Goal: Task Accomplishment & Management: Use online tool/utility

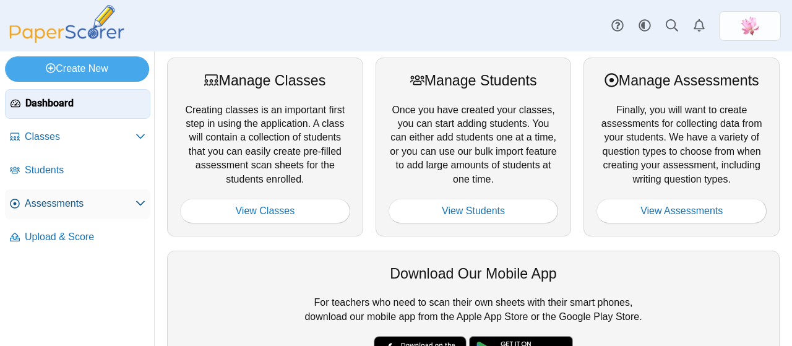
click at [91, 195] on link "Assessments" at bounding box center [77, 204] width 145 height 30
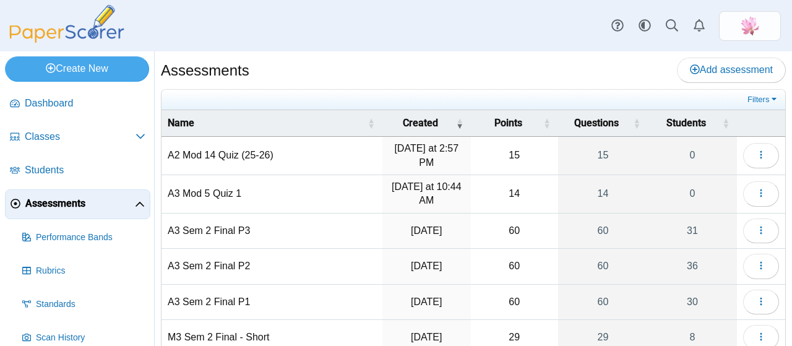
click at [235, 143] on td "A2 Mod 14 Quiz (25-26)" at bounding box center [271, 156] width 221 height 38
click at [756, 150] on icon "button" at bounding box center [761, 155] width 10 height 10
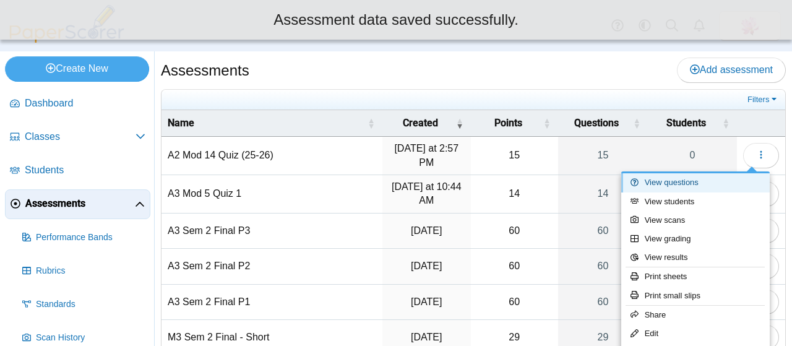
click at [703, 179] on link "View questions" at bounding box center [695, 182] width 148 height 19
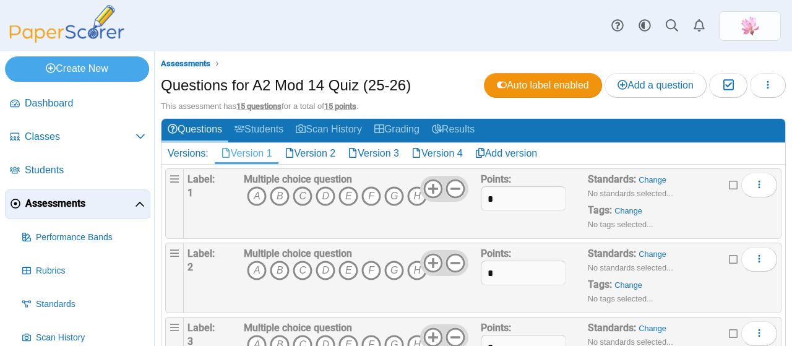
click at [298, 195] on icon "C" at bounding box center [303, 196] width 20 height 20
click at [304, 268] on icon "C" at bounding box center [303, 270] width 20 height 20
click at [298, 342] on icon "C" at bounding box center [303, 345] width 20 height 20
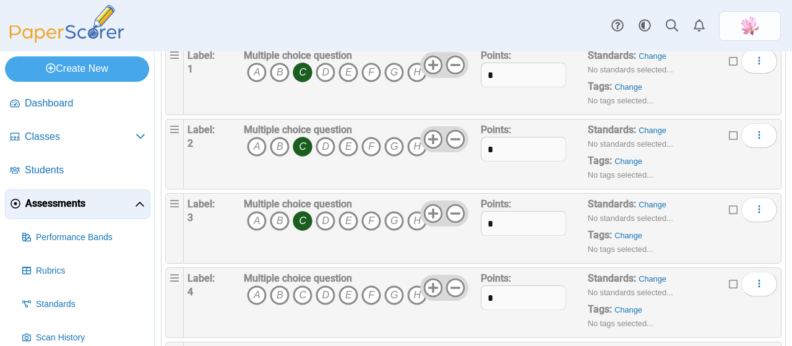
scroll to position [186, 0]
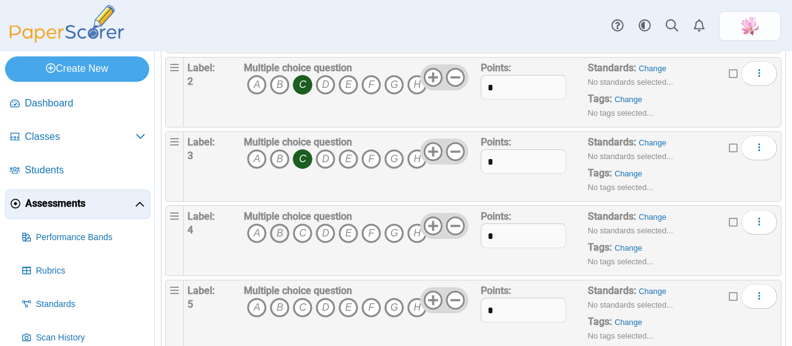
click at [282, 230] on icon "B" at bounding box center [280, 233] width 20 height 20
click at [346, 306] on icon "E" at bounding box center [348, 308] width 20 height 20
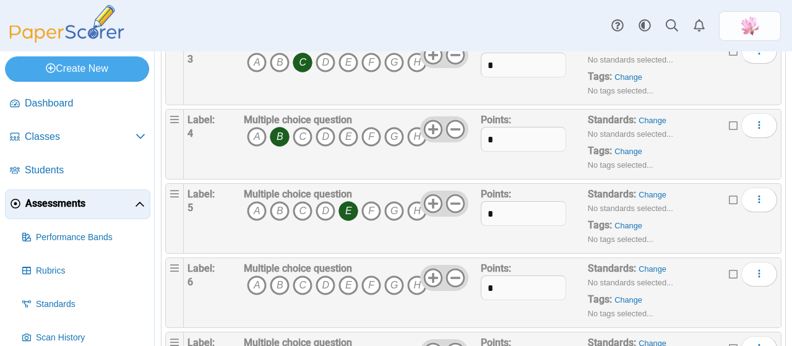
scroll to position [309, 0]
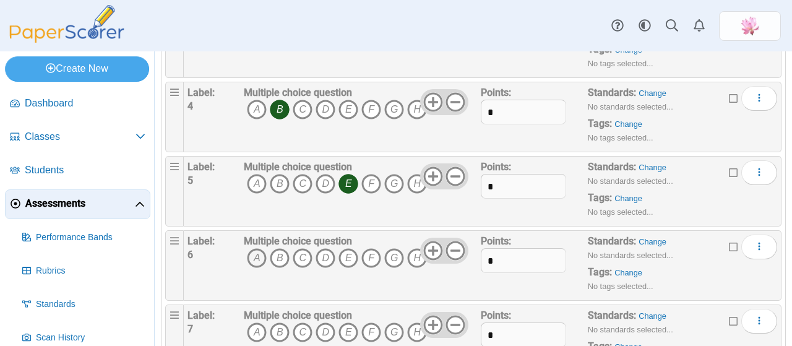
click at [257, 251] on icon "A" at bounding box center [257, 258] width 20 height 20
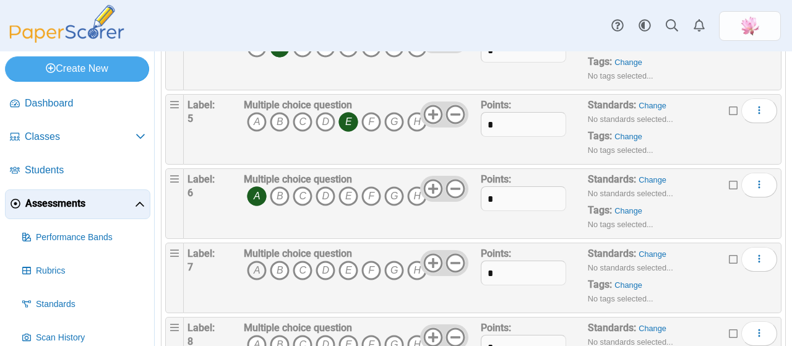
click at [252, 267] on icon "A" at bounding box center [257, 270] width 20 height 20
click at [301, 265] on icon "C" at bounding box center [303, 270] width 20 height 20
click at [353, 268] on icon "E" at bounding box center [348, 270] width 20 height 20
click at [398, 265] on icon "G" at bounding box center [394, 270] width 20 height 20
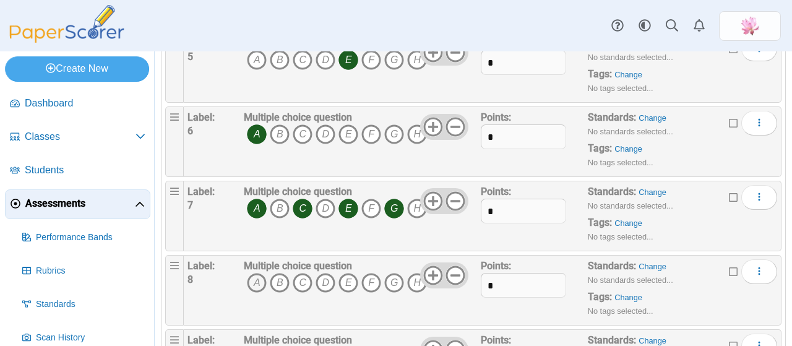
click at [260, 277] on icon "A" at bounding box center [257, 283] width 20 height 20
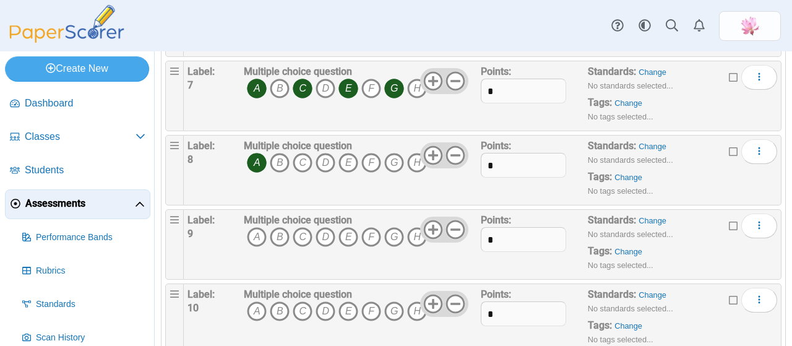
scroll to position [557, 0]
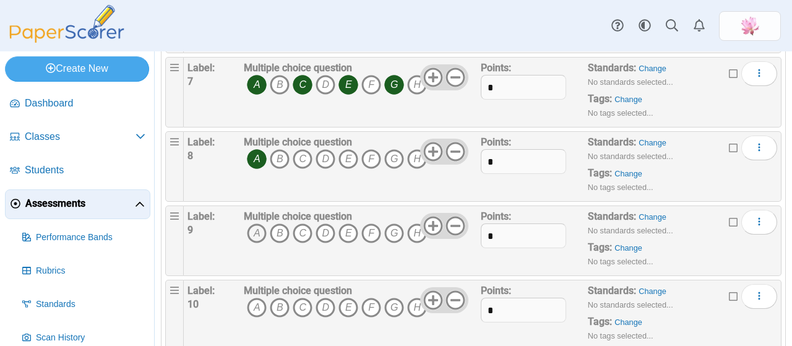
click at [251, 226] on icon "A" at bounding box center [257, 233] width 20 height 20
click at [328, 228] on icon "D" at bounding box center [326, 233] width 20 height 20
click at [306, 304] on icon "C" at bounding box center [303, 308] width 20 height 20
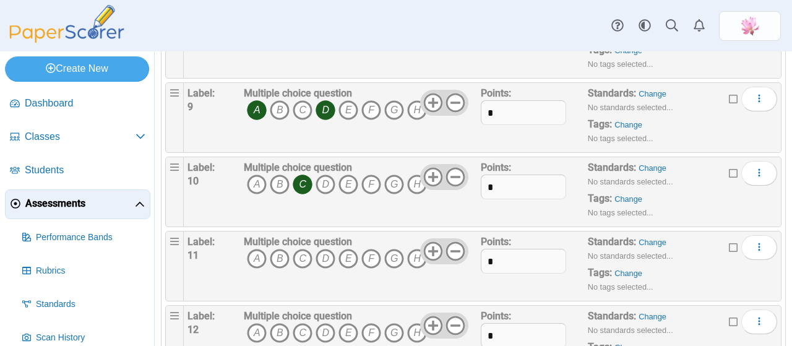
scroll to position [681, 0]
click at [273, 251] on icon "B" at bounding box center [280, 258] width 20 height 20
click at [260, 328] on icon "A" at bounding box center [257, 332] width 20 height 20
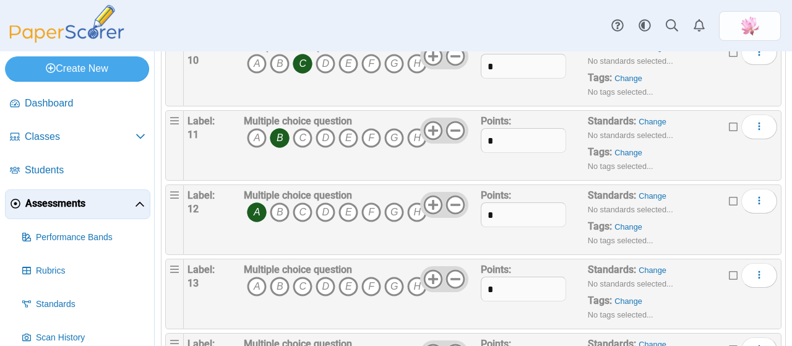
scroll to position [804, 0]
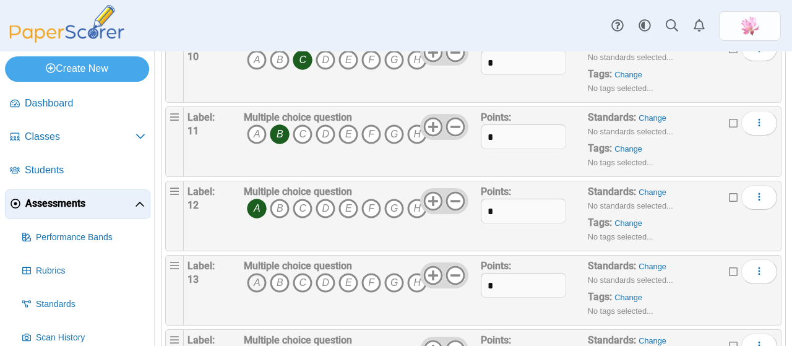
click at [260, 276] on icon "A" at bounding box center [257, 283] width 20 height 20
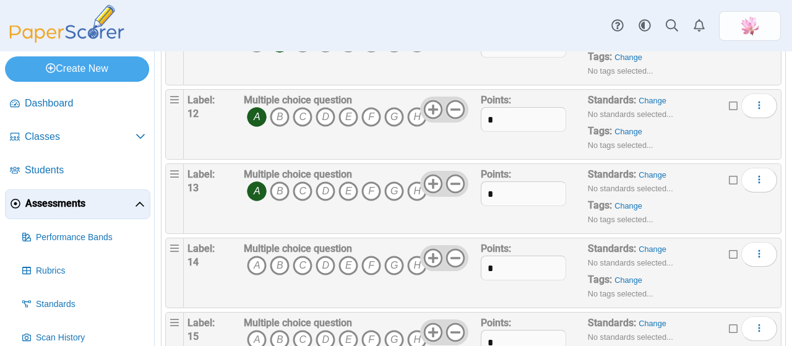
scroll to position [928, 0]
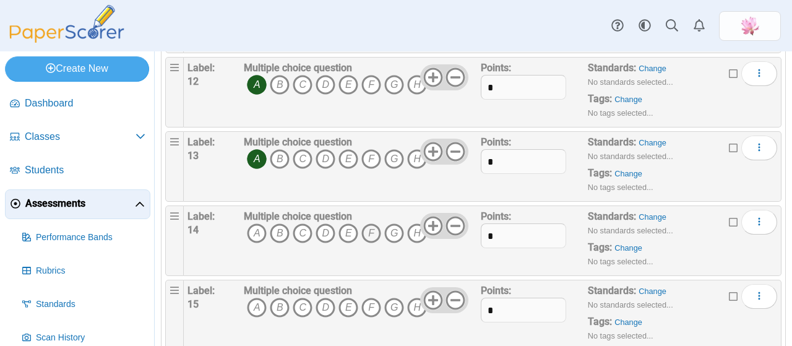
click at [371, 227] on icon "F" at bounding box center [371, 233] width 20 height 20
click at [262, 301] on icon "A" at bounding box center [257, 308] width 20 height 20
click at [323, 298] on icon "D" at bounding box center [326, 308] width 20 height 20
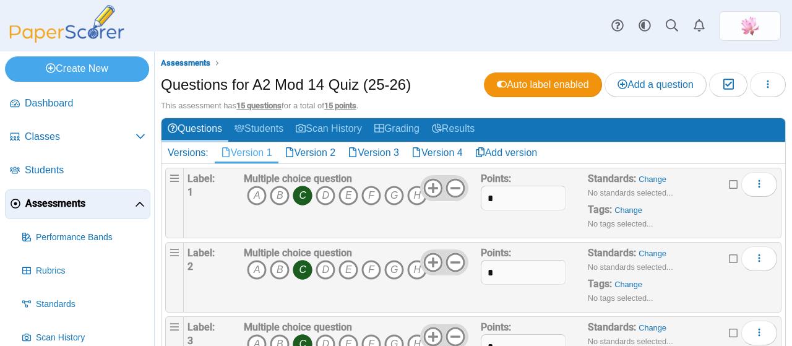
scroll to position [0, 0]
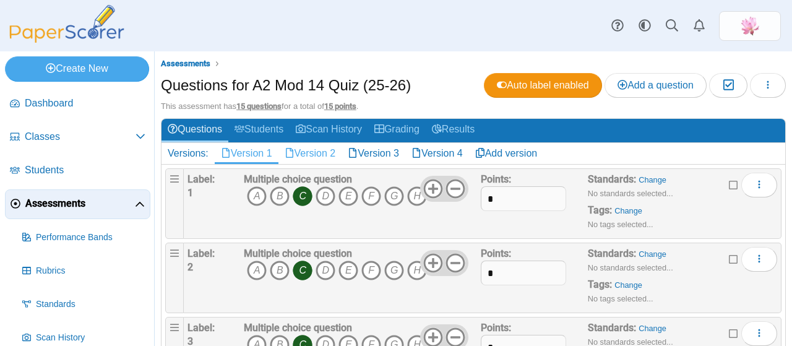
click at [308, 150] on link "Version 2" at bounding box center [310, 153] width 64 height 21
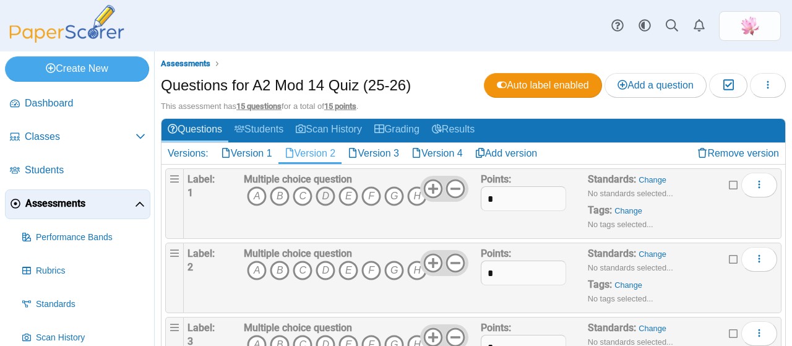
click at [327, 195] on icon "D" at bounding box center [326, 196] width 20 height 20
click at [416, 268] on icon "H" at bounding box center [417, 270] width 20 height 20
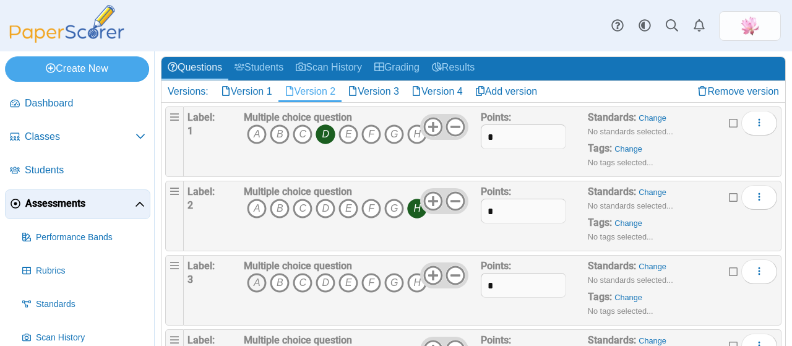
click at [257, 282] on icon "A" at bounding box center [257, 283] width 20 height 20
click at [318, 281] on icon "D" at bounding box center [326, 283] width 20 height 20
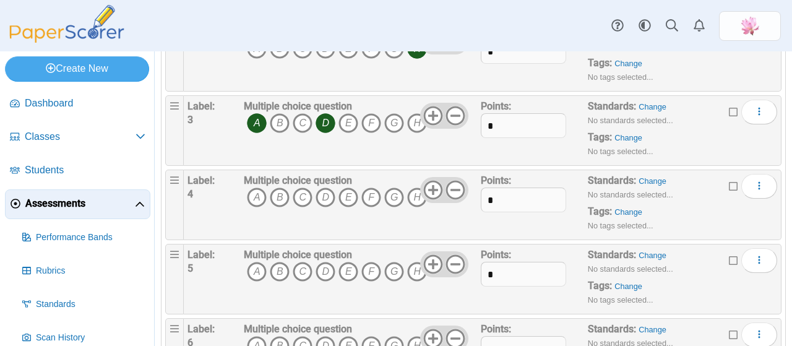
scroll to position [247, 0]
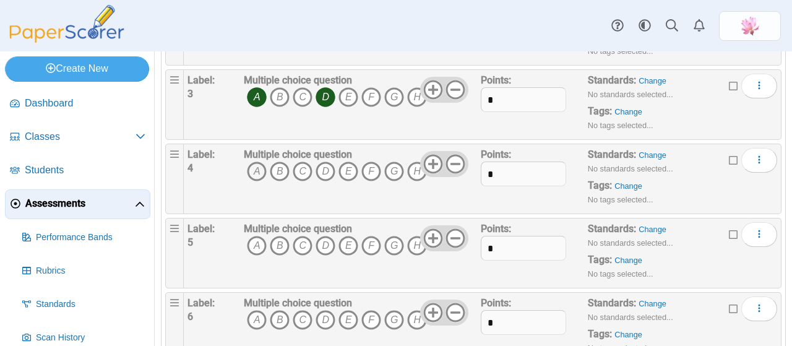
click at [256, 171] on icon "A" at bounding box center [257, 171] width 20 height 20
click at [324, 166] on icon "D" at bounding box center [326, 171] width 20 height 20
click at [274, 246] on icon "B" at bounding box center [280, 246] width 20 height 20
click at [301, 242] on icon "C" at bounding box center [303, 246] width 20 height 20
click at [327, 243] on icon "D" at bounding box center [326, 246] width 20 height 20
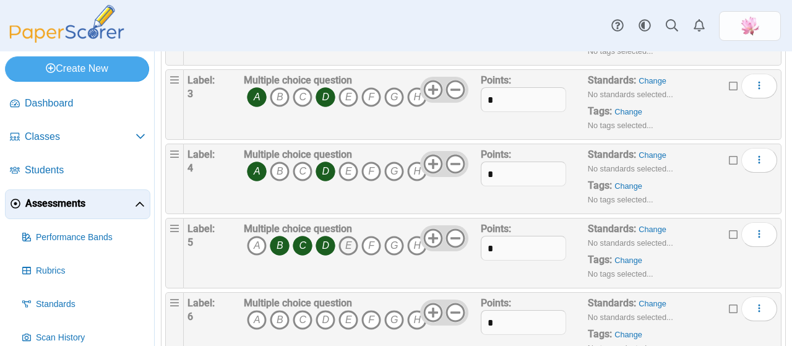
click at [350, 243] on icon "E" at bounding box center [348, 246] width 20 height 20
click at [260, 314] on icon "A" at bounding box center [257, 320] width 20 height 20
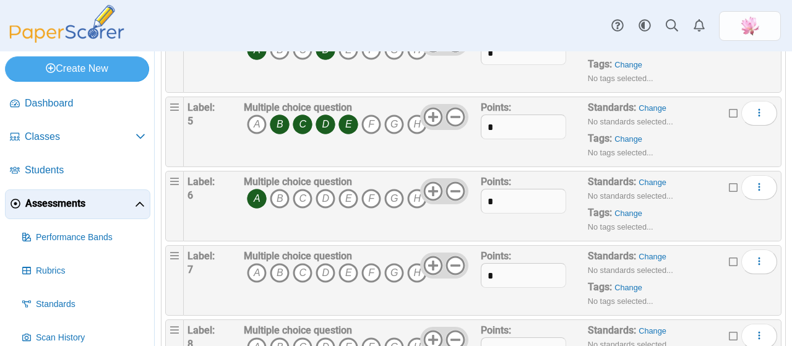
scroll to position [371, 0]
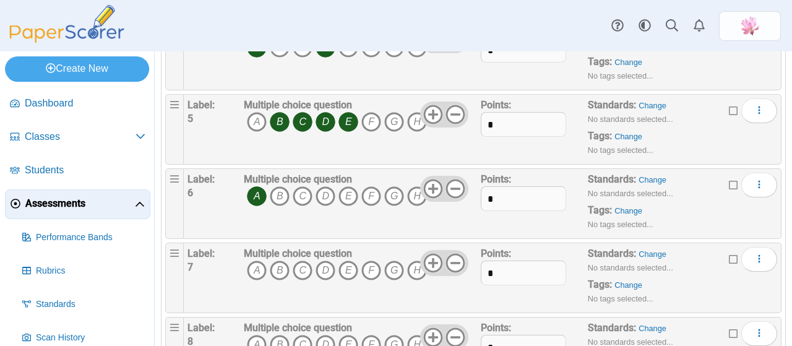
click at [245, 261] on span "A B C D E F G H" at bounding box center [335, 271] width 183 height 23
click at [252, 262] on icon "A" at bounding box center [257, 270] width 20 height 20
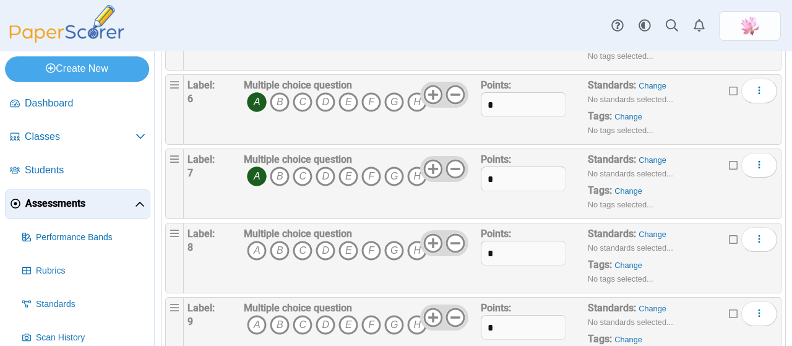
scroll to position [495, 0]
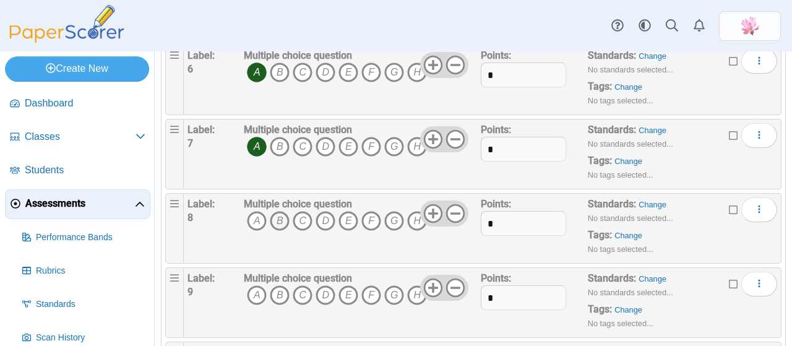
click at [275, 217] on icon "B" at bounding box center [280, 221] width 20 height 20
click at [252, 289] on icon "A" at bounding box center [257, 295] width 20 height 20
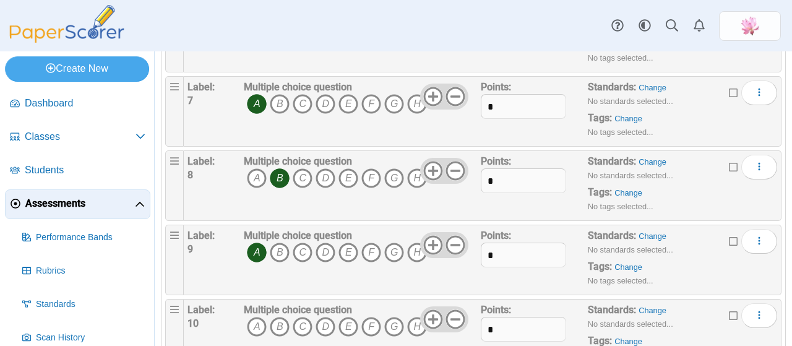
scroll to position [557, 0]
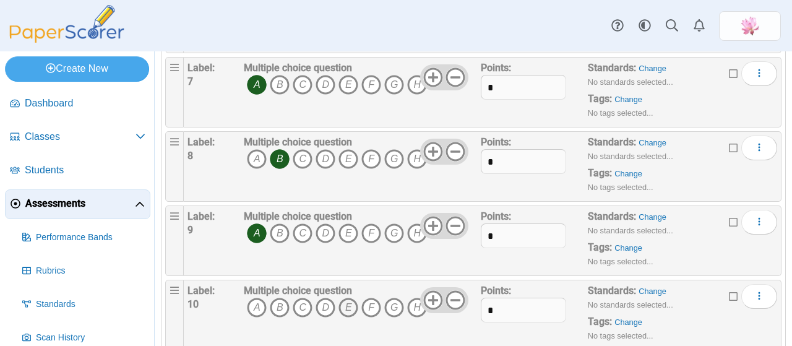
click at [351, 300] on icon "E" at bounding box center [348, 308] width 20 height 20
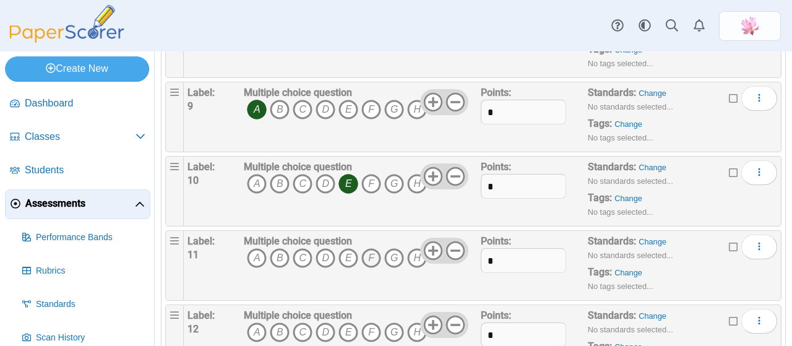
click at [370, 249] on icon "F" at bounding box center [371, 258] width 20 height 20
click at [259, 330] on icon "A" at bounding box center [257, 332] width 20 height 20
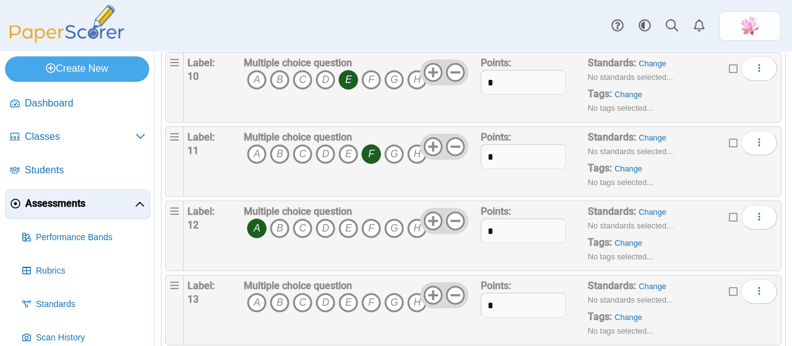
scroll to position [804, 0]
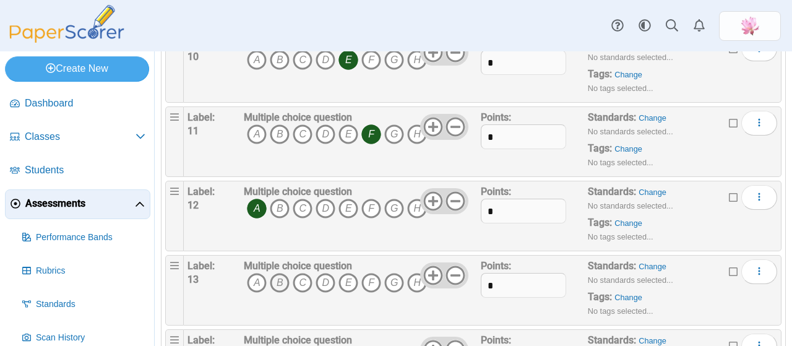
click at [285, 273] on icon "B" at bounding box center [280, 283] width 20 height 20
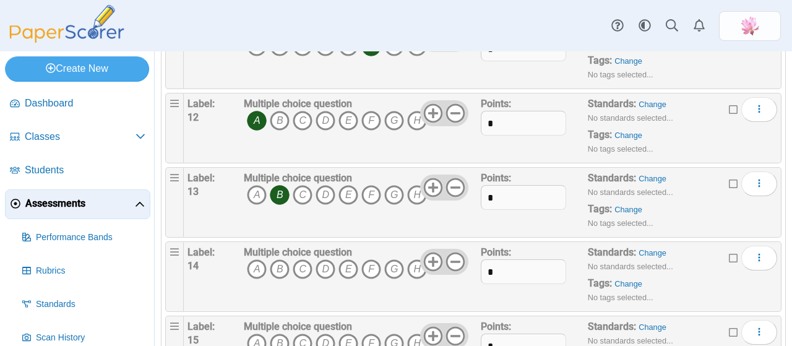
scroll to position [928, 0]
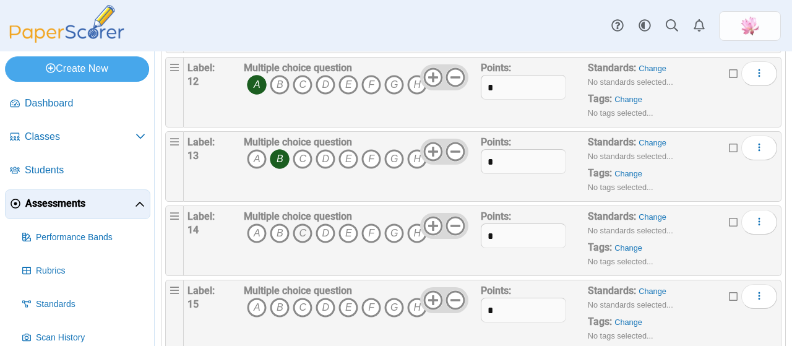
click at [301, 227] on icon "C" at bounding box center [303, 233] width 20 height 20
click at [257, 309] on icon "A" at bounding box center [257, 308] width 20 height 20
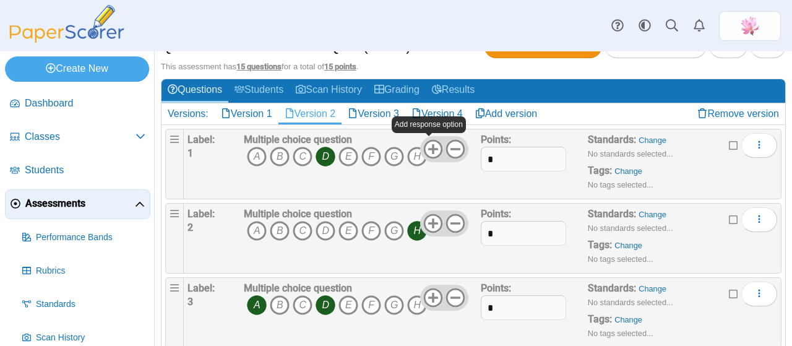
scroll to position [25, 0]
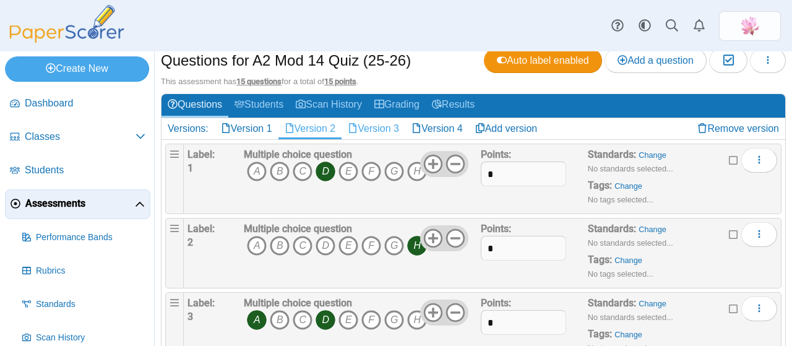
click at [389, 124] on link "Version 3" at bounding box center [373, 128] width 64 height 21
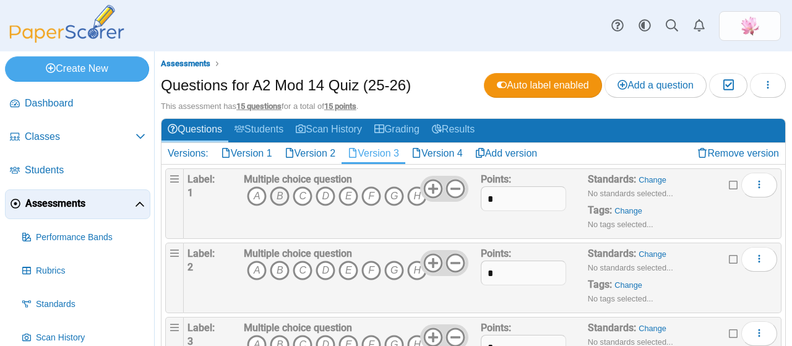
click at [286, 195] on icon "B" at bounding box center [280, 196] width 20 height 20
click at [303, 267] on icon "C" at bounding box center [303, 270] width 20 height 20
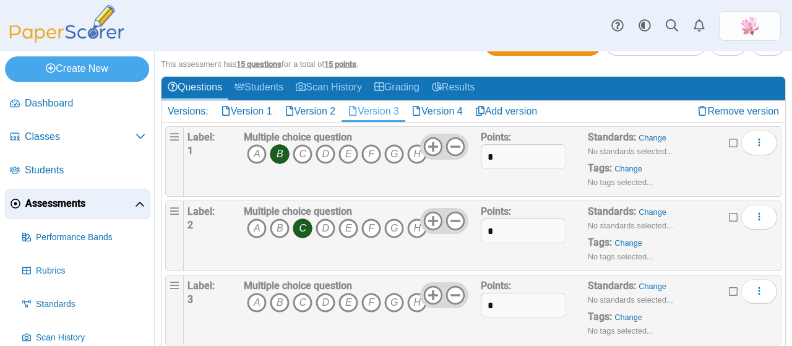
scroll to position [62, 0]
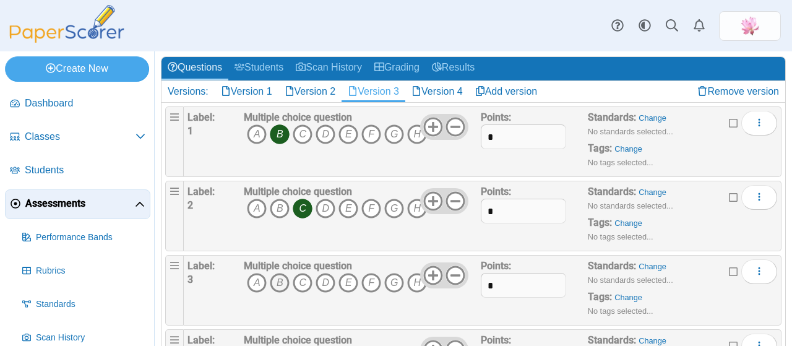
click at [280, 283] on icon "B" at bounding box center [280, 283] width 20 height 20
click at [320, 280] on icon "D" at bounding box center [326, 283] width 20 height 20
click at [347, 281] on icon "E" at bounding box center [348, 283] width 20 height 20
click at [374, 284] on icon "F" at bounding box center [371, 283] width 20 height 20
click at [398, 280] on icon "G" at bounding box center [394, 283] width 20 height 20
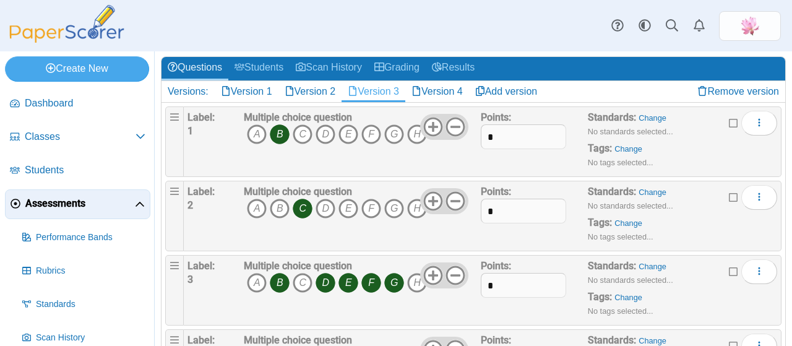
click at [350, 278] on icon "E" at bounding box center [348, 283] width 20 height 20
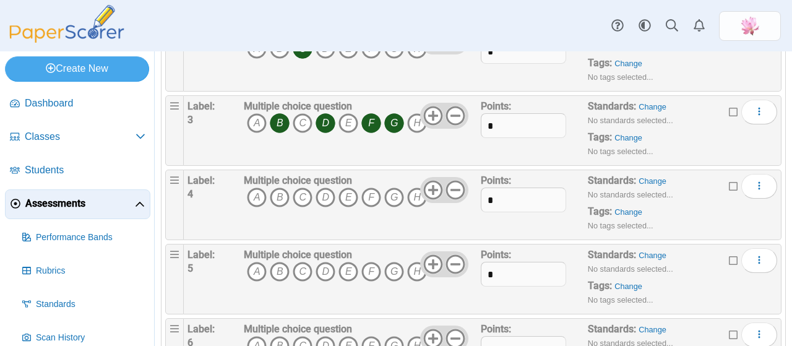
scroll to position [247, 0]
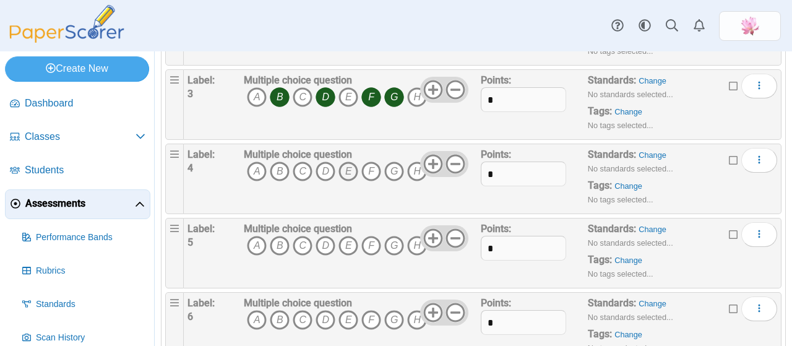
click at [349, 169] on icon "E" at bounding box center [348, 171] width 20 height 20
click at [304, 244] on icon "C" at bounding box center [303, 246] width 20 height 20
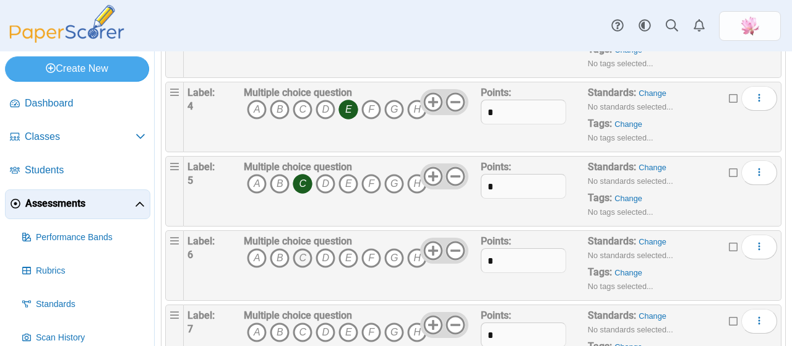
click at [306, 254] on icon "C" at bounding box center [303, 258] width 20 height 20
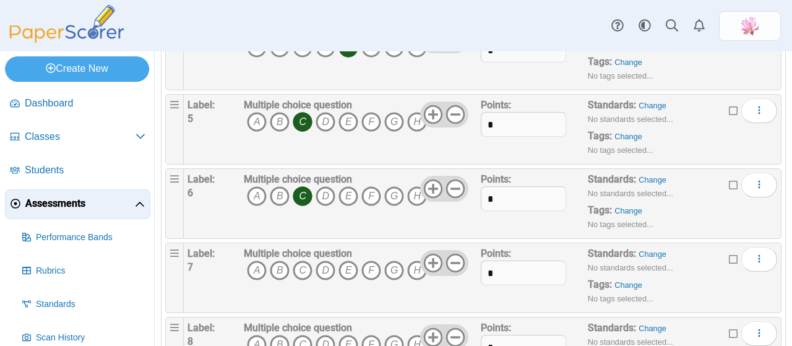
scroll to position [433, 0]
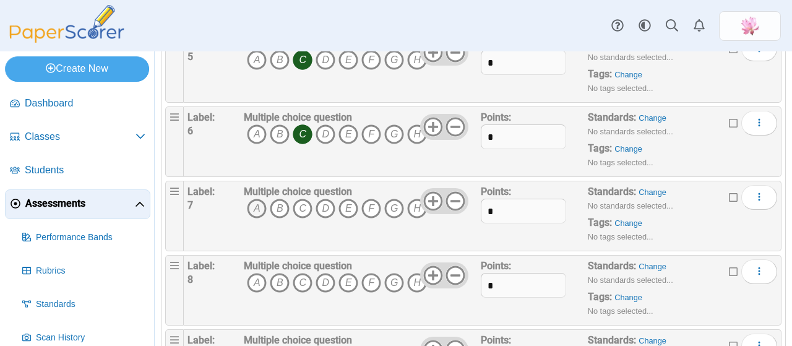
click at [256, 202] on icon "A" at bounding box center [257, 209] width 20 height 20
click at [412, 283] on icon "H" at bounding box center [417, 283] width 20 height 20
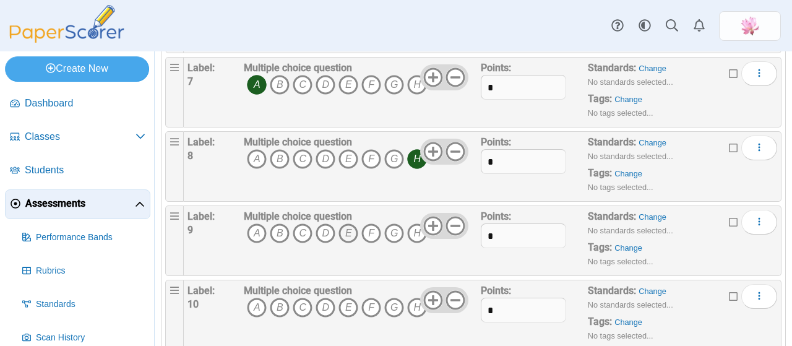
click at [353, 227] on icon "E" at bounding box center [348, 233] width 20 height 20
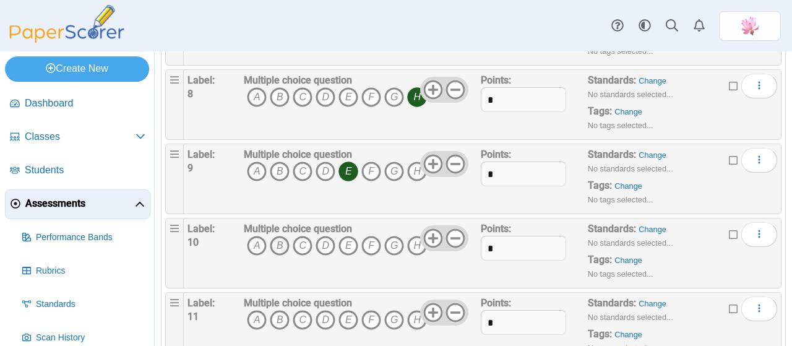
click at [276, 238] on icon "B" at bounding box center [280, 246] width 20 height 20
click at [350, 236] on icon "E" at bounding box center [348, 246] width 20 height 20
click at [328, 312] on icon "D" at bounding box center [326, 320] width 20 height 20
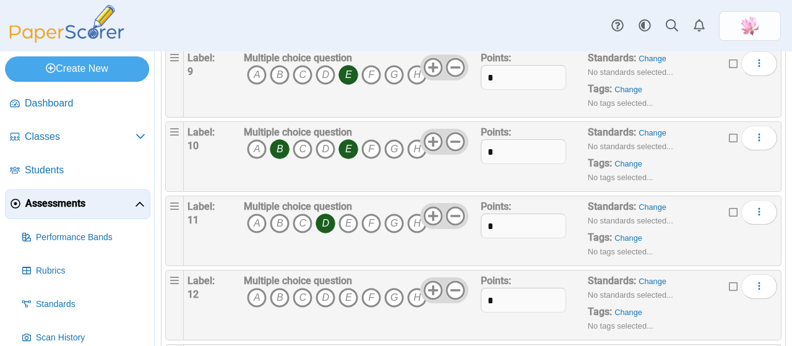
scroll to position [742, 0]
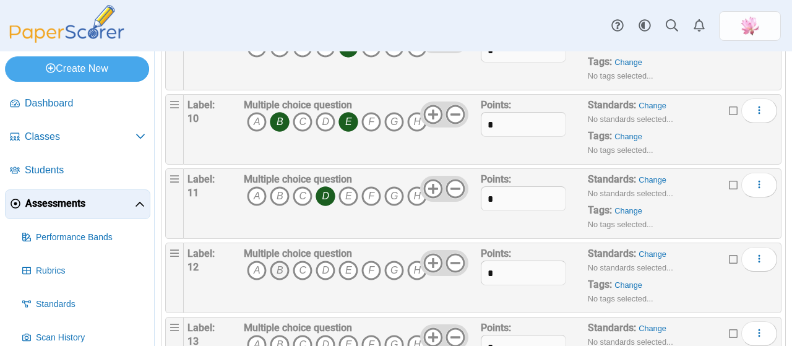
click at [270, 260] on icon "B" at bounding box center [280, 270] width 20 height 20
click at [252, 262] on icon "A" at bounding box center [257, 270] width 20 height 20
click at [286, 264] on icon "B" at bounding box center [280, 270] width 20 height 20
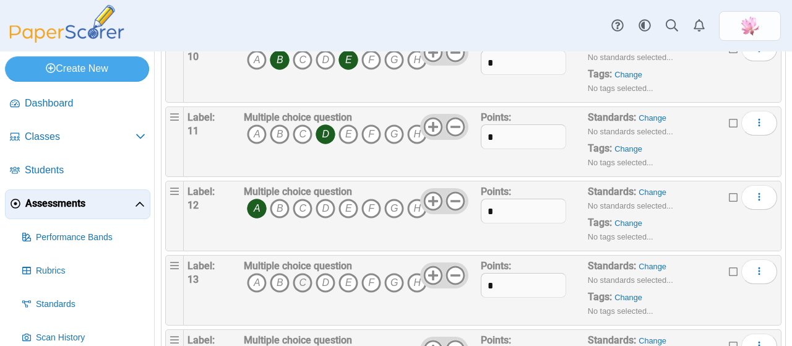
click at [300, 277] on icon "C" at bounding box center [303, 283] width 20 height 20
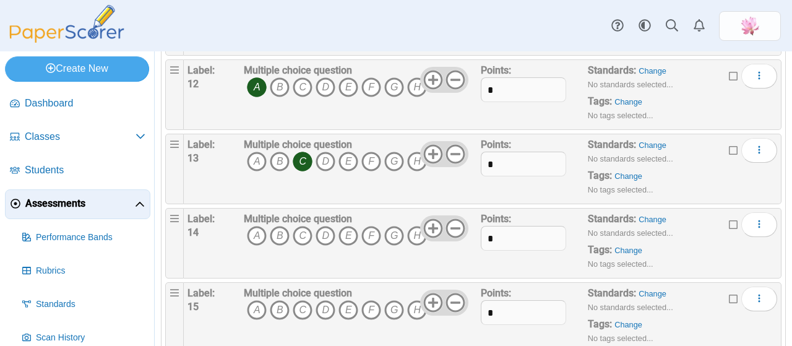
scroll to position [928, 0]
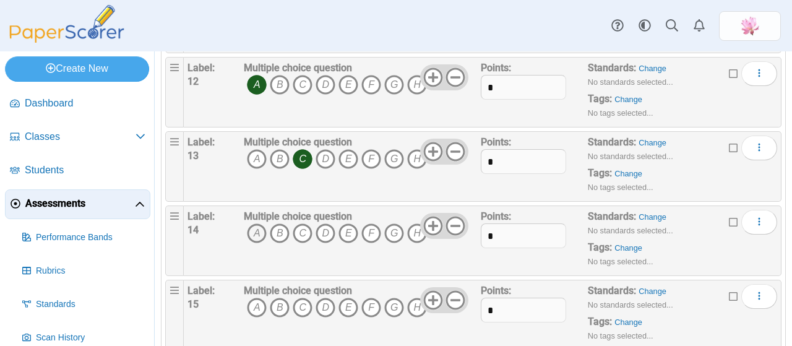
click at [258, 231] on icon "A" at bounding box center [257, 233] width 20 height 20
click at [333, 226] on icon "D" at bounding box center [326, 233] width 20 height 20
click at [350, 298] on icon "E" at bounding box center [348, 308] width 20 height 20
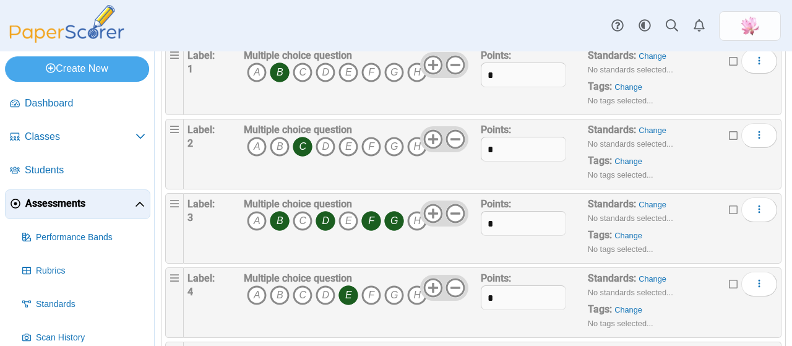
scroll to position [0, 0]
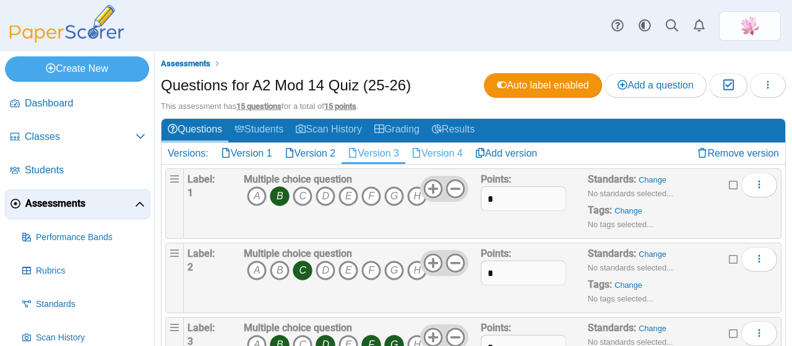
click at [453, 152] on link "Version 4" at bounding box center [437, 153] width 64 height 21
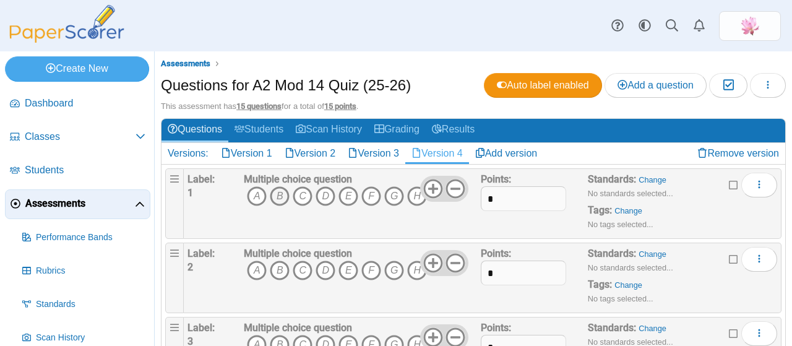
click at [278, 199] on icon "B" at bounding box center [280, 196] width 20 height 20
click at [255, 265] on icon "A" at bounding box center [257, 270] width 20 height 20
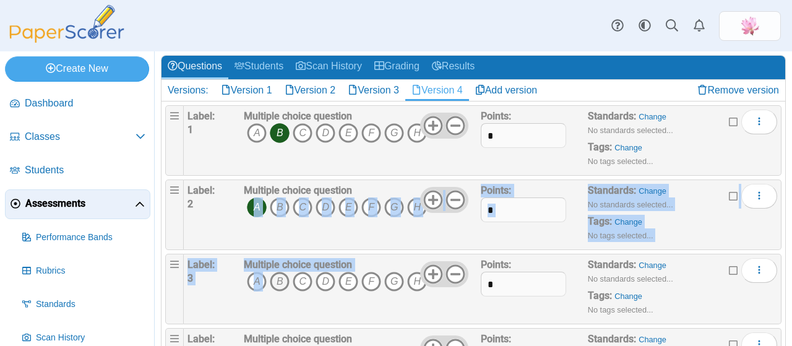
scroll to position [66, 0]
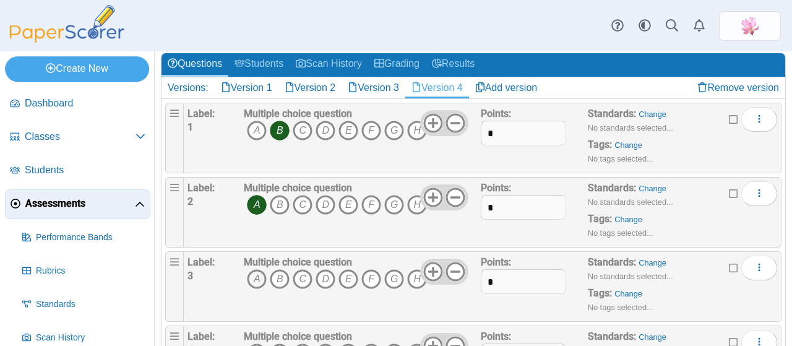
click at [258, 273] on icon "A" at bounding box center [257, 279] width 20 height 20
click at [323, 272] on icon "D" at bounding box center [326, 279] width 20 height 20
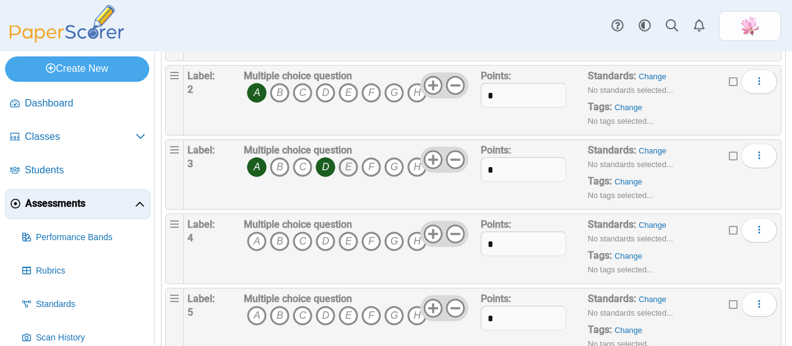
scroll to position [189, 0]
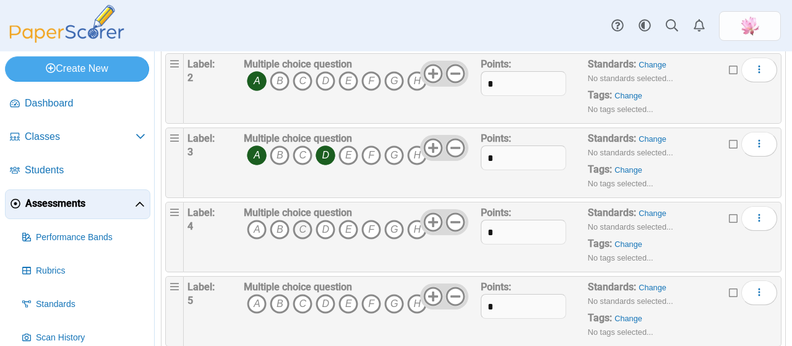
click at [301, 227] on icon "C" at bounding box center [303, 230] width 20 height 20
click at [279, 295] on icon "B" at bounding box center [280, 304] width 20 height 20
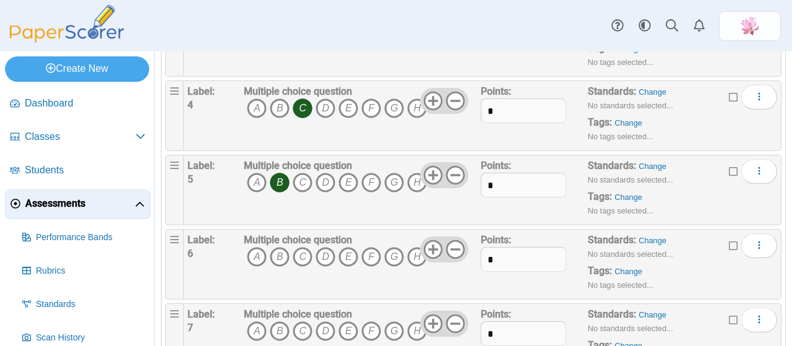
scroll to position [313, 0]
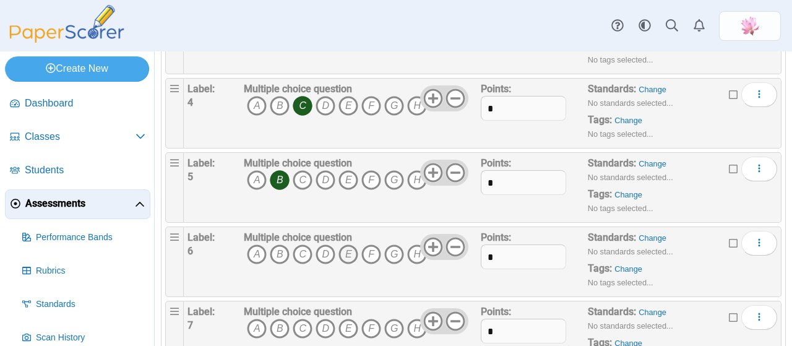
click at [347, 247] on icon "E" at bounding box center [348, 254] width 20 height 20
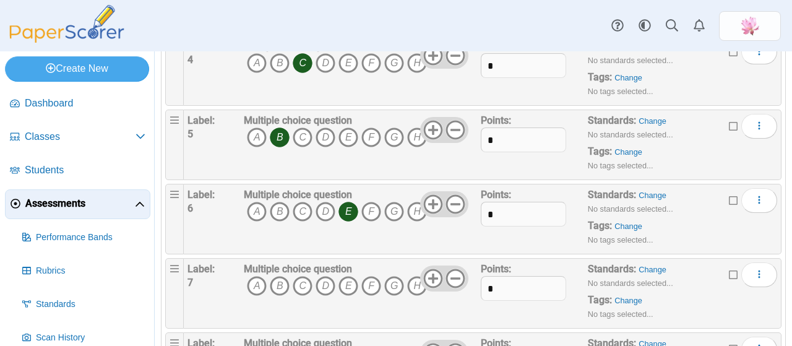
scroll to position [375, 0]
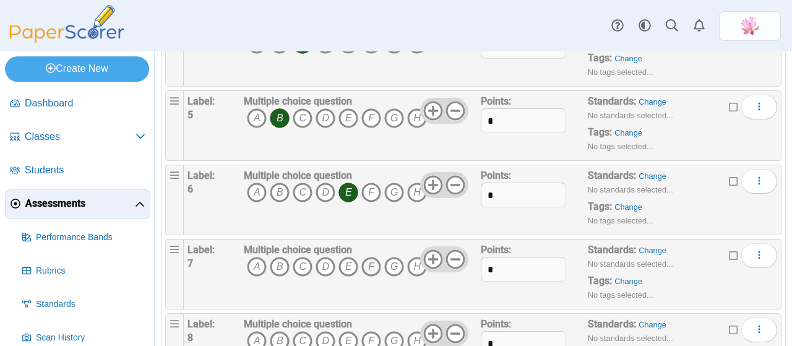
click at [374, 266] on icon "F" at bounding box center [371, 267] width 20 height 20
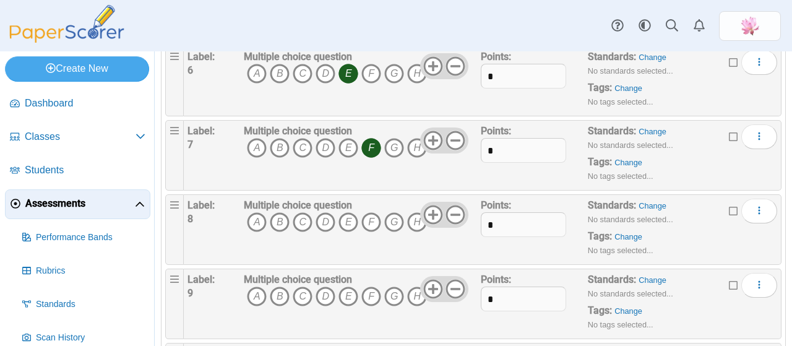
scroll to position [499, 0]
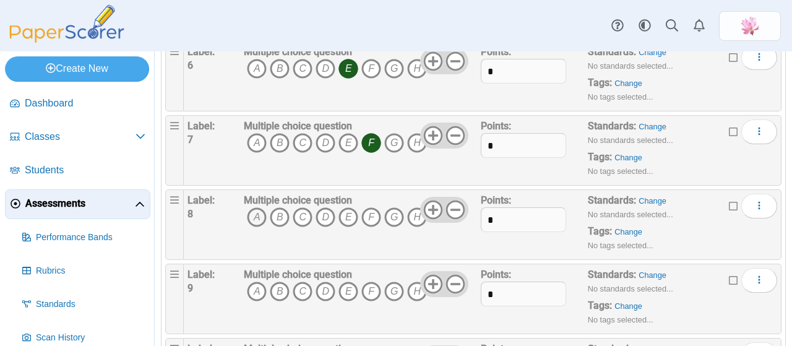
click at [256, 215] on icon "A" at bounding box center [257, 217] width 20 height 20
click at [282, 217] on icon "B" at bounding box center [280, 217] width 20 height 20
click at [304, 217] on icon "C" at bounding box center [303, 217] width 20 height 20
click at [346, 211] on icon "E" at bounding box center [348, 217] width 20 height 20
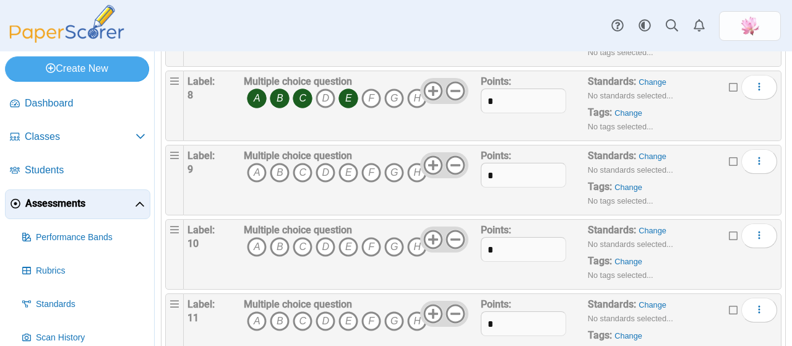
scroll to position [622, 0]
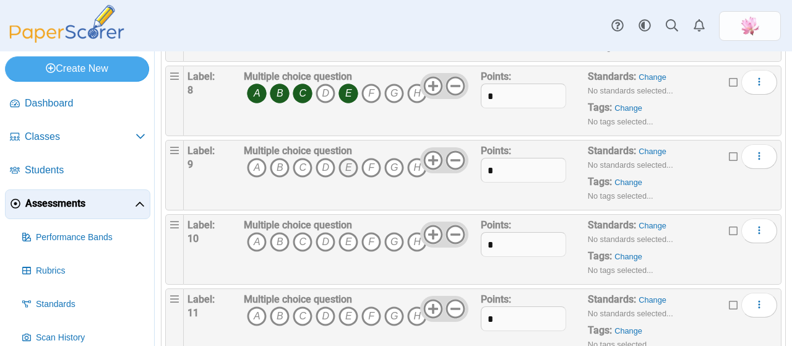
click at [346, 162] on icon "E" at bounding box center [348, 168] width 20 height 20
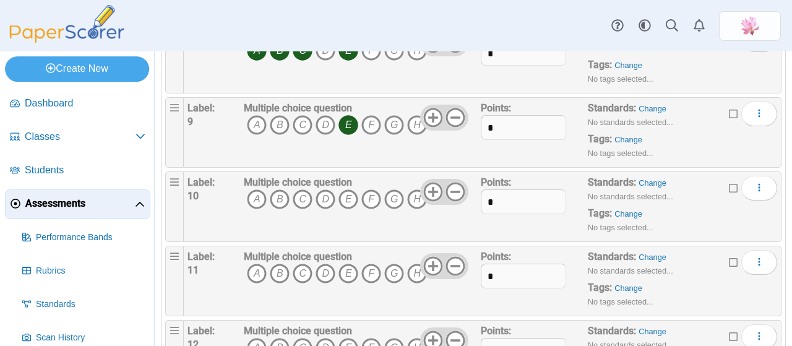
scroll to position [684, 0]
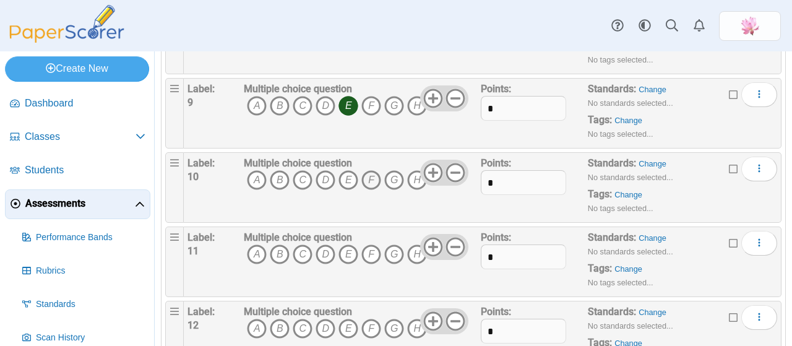
click at [372, 176] on icon "F" at bounding box center [371, 180] width 20 height 20
click at [260, 247] on icon "A" at bounding box center [257, 254] width 20 height 20
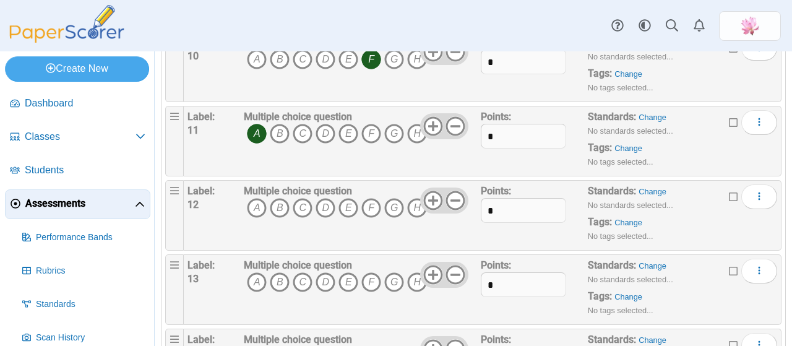
scroll to position [808, 0]
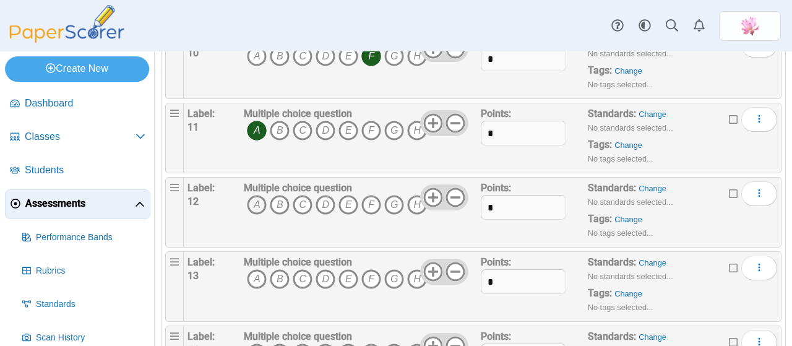
click at [256, 201] on icon "A" at bounding box center [257, 205] width 20 height 20
click at [277, 198] on icon "B" at bounding box center [280, 205] width 20 height 20
click at [280, 269] on icon "B" at bounding box center [280, 279] width 20 height 20
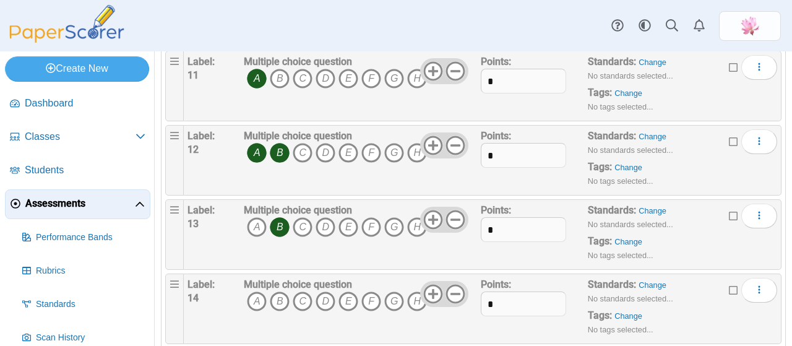
scroll to position [932, 0]
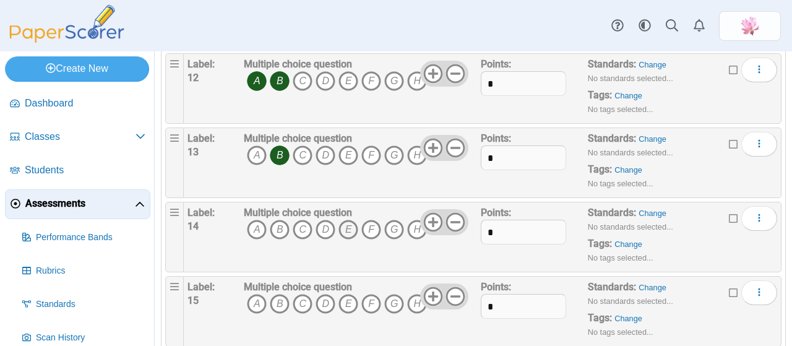
click at [348, 223] on icon "E" at bounding box center [348, 230] width 20 height 20
click at [372, 221] on icon "F" at bounding box center [371, 230] width 20 height 20
click at [346, 223] on icon "E" at bounding box center [348, 230] width 20 height 20
click at [280, 294] on icon "B" at bounding box center [280, 304] width 20 height 20
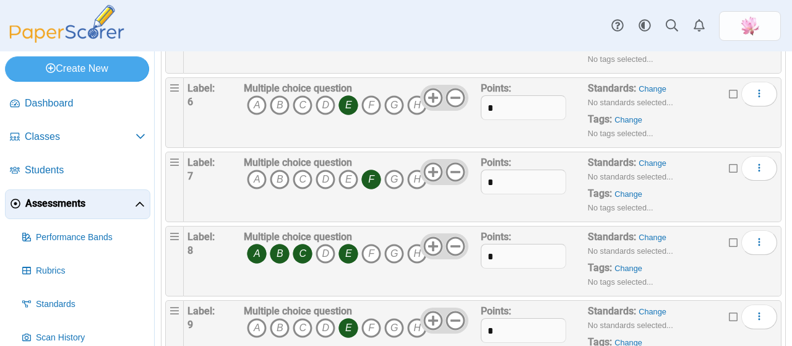
scroll to position [313, 0]
